Goal: Information Seeking & Learning: Learn about a topic

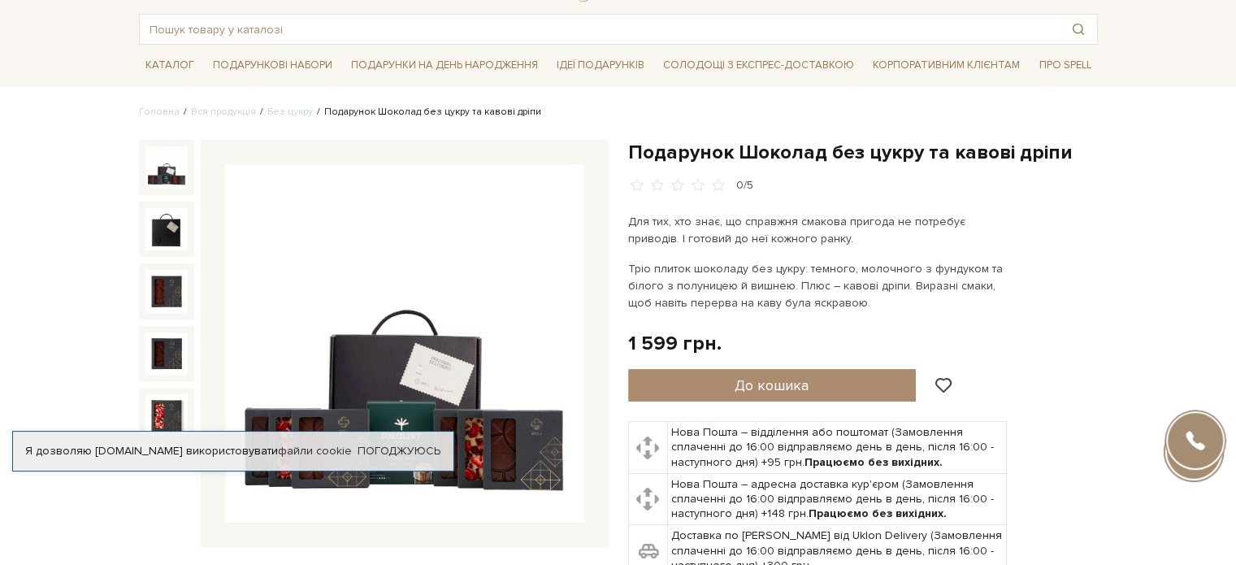
scroll to position [133, 0]
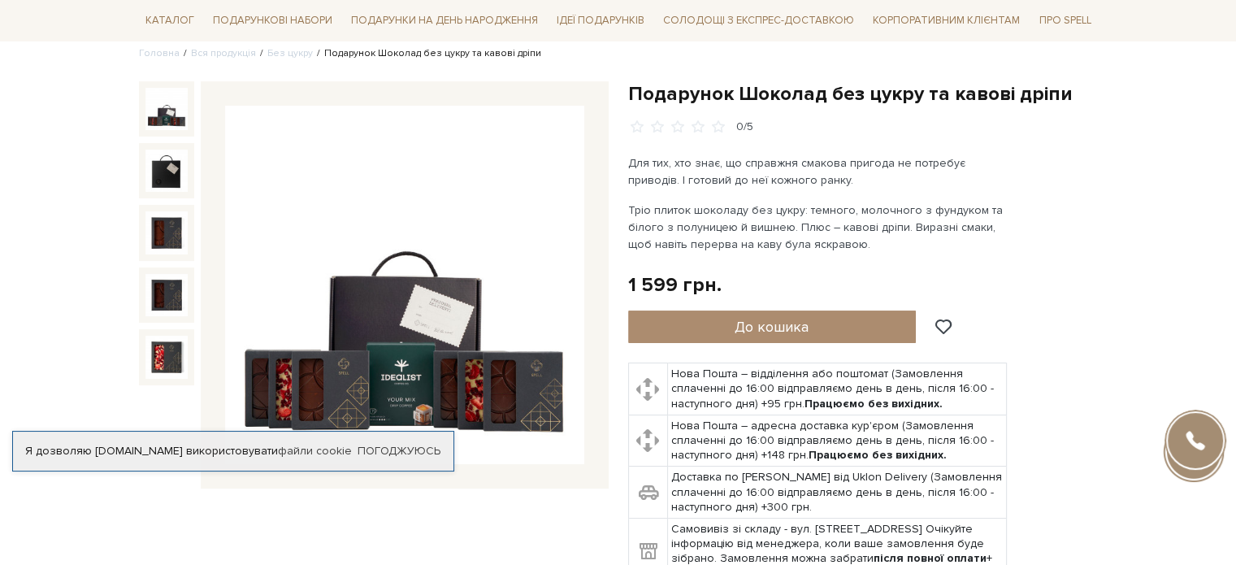
click at [188, 171] on div at bounding box center [166, 170] width 55 height 55
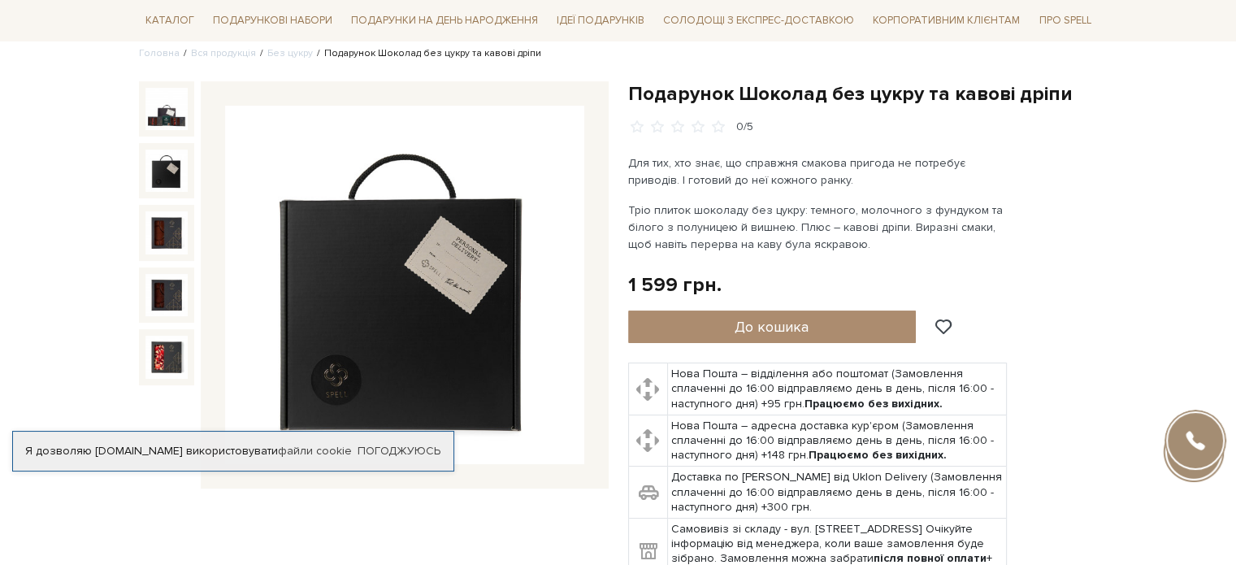
click at [179, 171] on img at bounding box center [166, 170] width 42 height 42
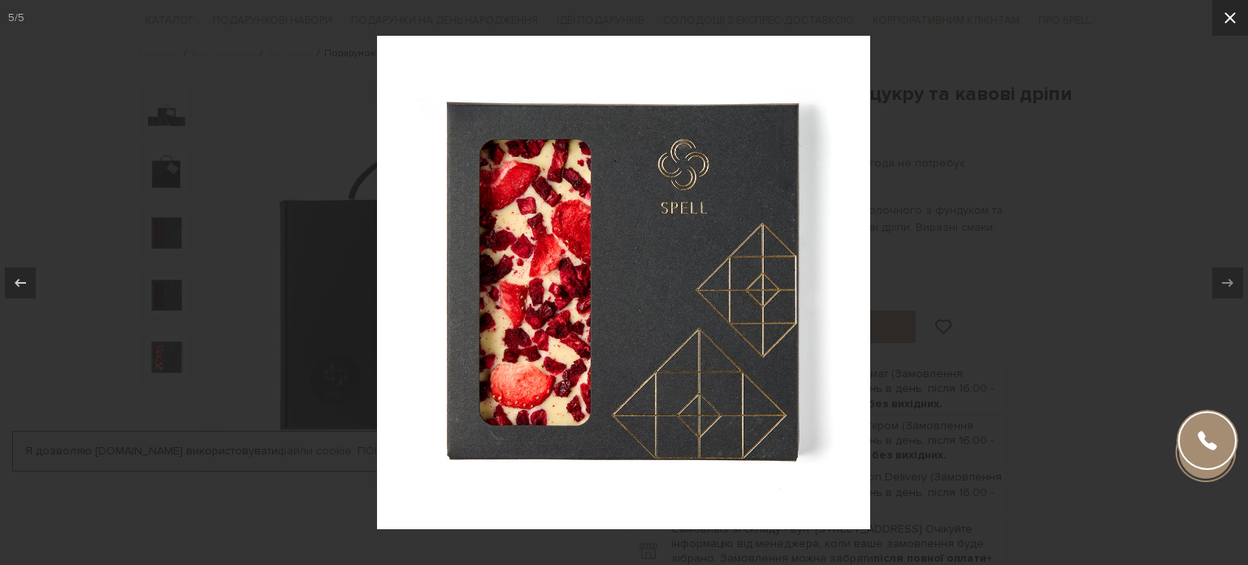
click at [1235, 23] on icon at bounding box center [1229, 17] width 19 height 19
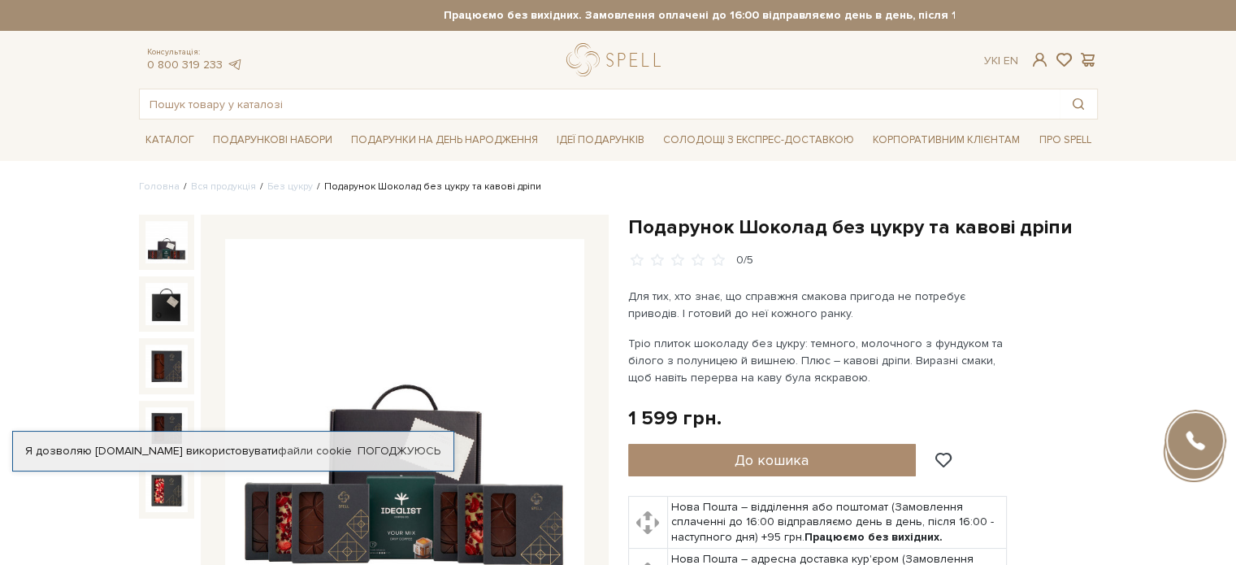
click at [177, 231] on img at bounding box center [166, 242] width 42 height 42
